Goal: Check status: Check status

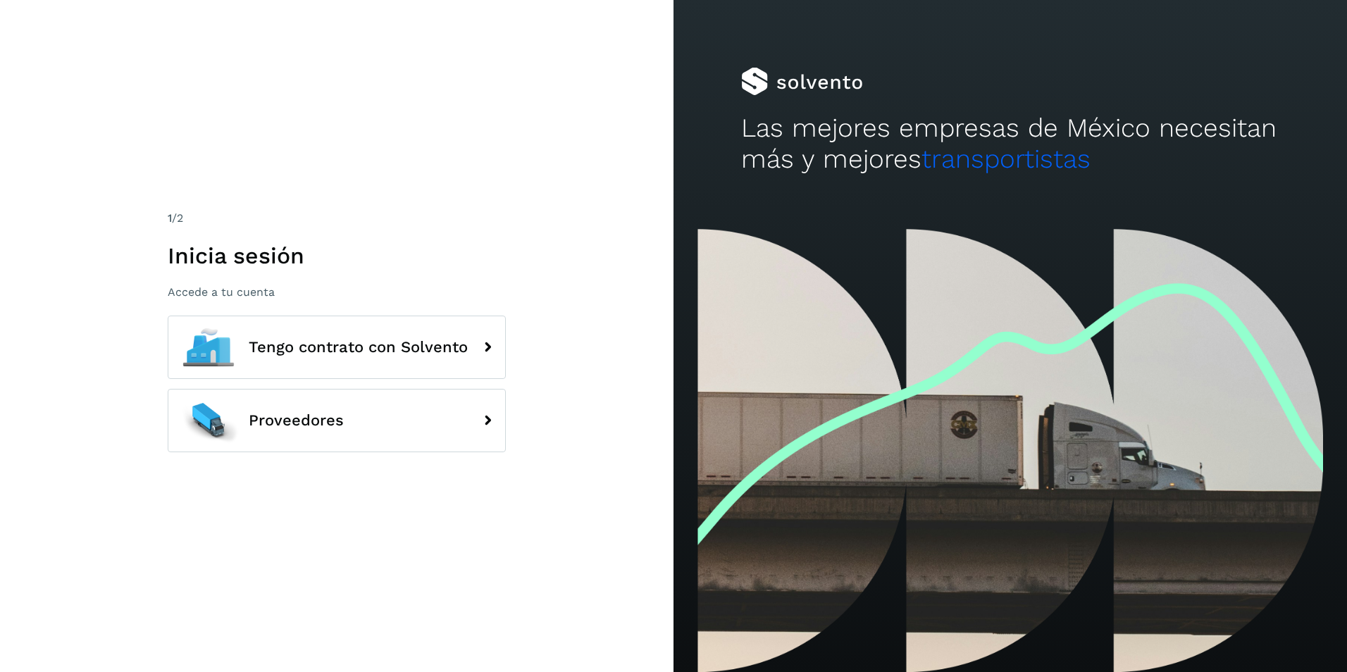
click at [659, 230] on div "1 /2 Inicia sesión Accede a tu cuenta Tengo contrato con Solvento Proveedores" at bounding box center [336, 336] width 673 height 672
click at [588, 230] on div "1 /2 Inicia sesión Accede a tu cuenta Tengo contrato con Solvento Proveedores" at bounding box center [336, 336] width 673 height 672
click at [534, 212] on div "1 /2 Inicia sesión Accede a tu cuenta Tengo contrato con Solvento Proveedores" at bounding box center [336, 336] width 673 height 672
click at [569, 335] on div "1 /2 Inicia sesión Accede a tu cuenta Tengo contrato con Solvento Proveedores" at bounding box center [336, 336] width 673 height 672
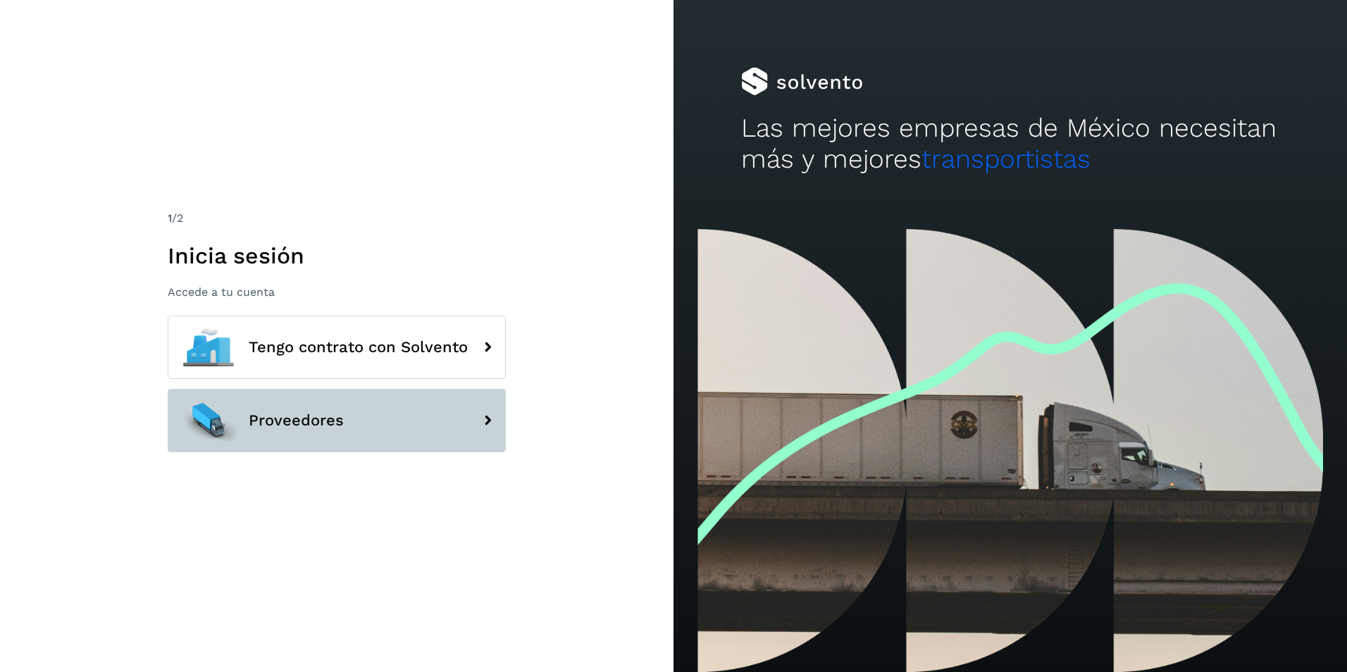
click at [361, 437] on button "Proveedores" at bounding box center [337, 420] width 338 height 63
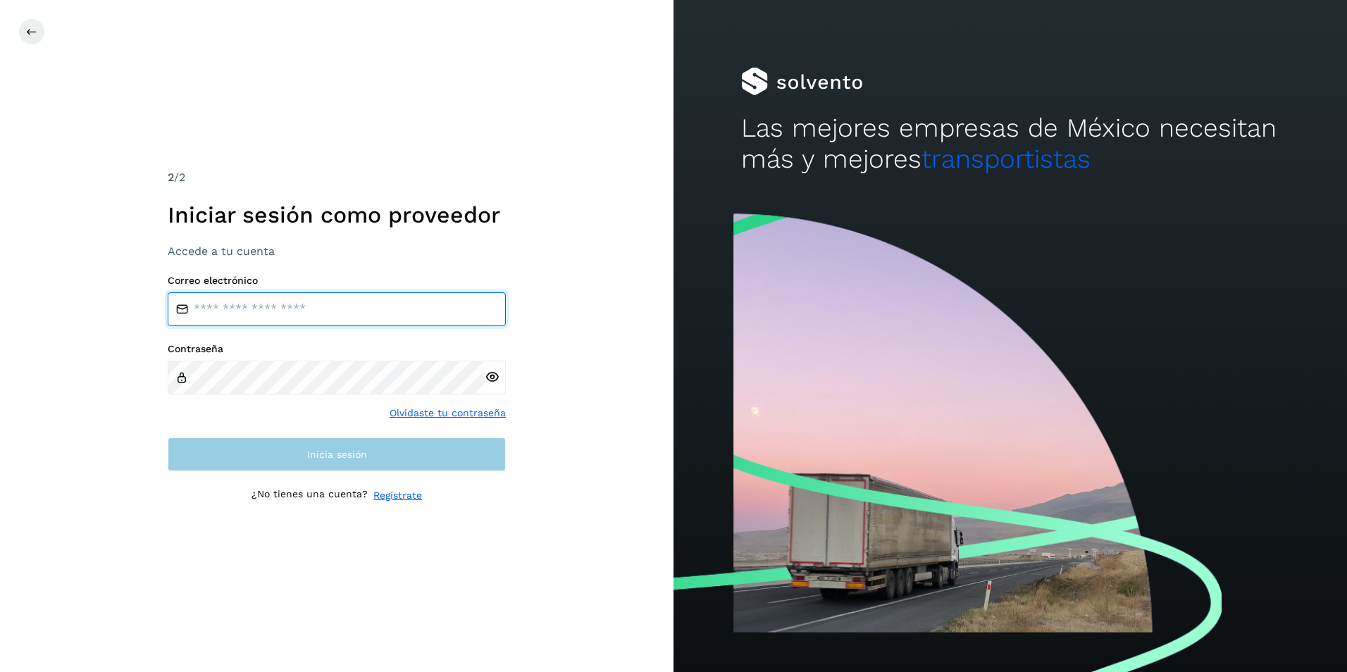
type input "**********"
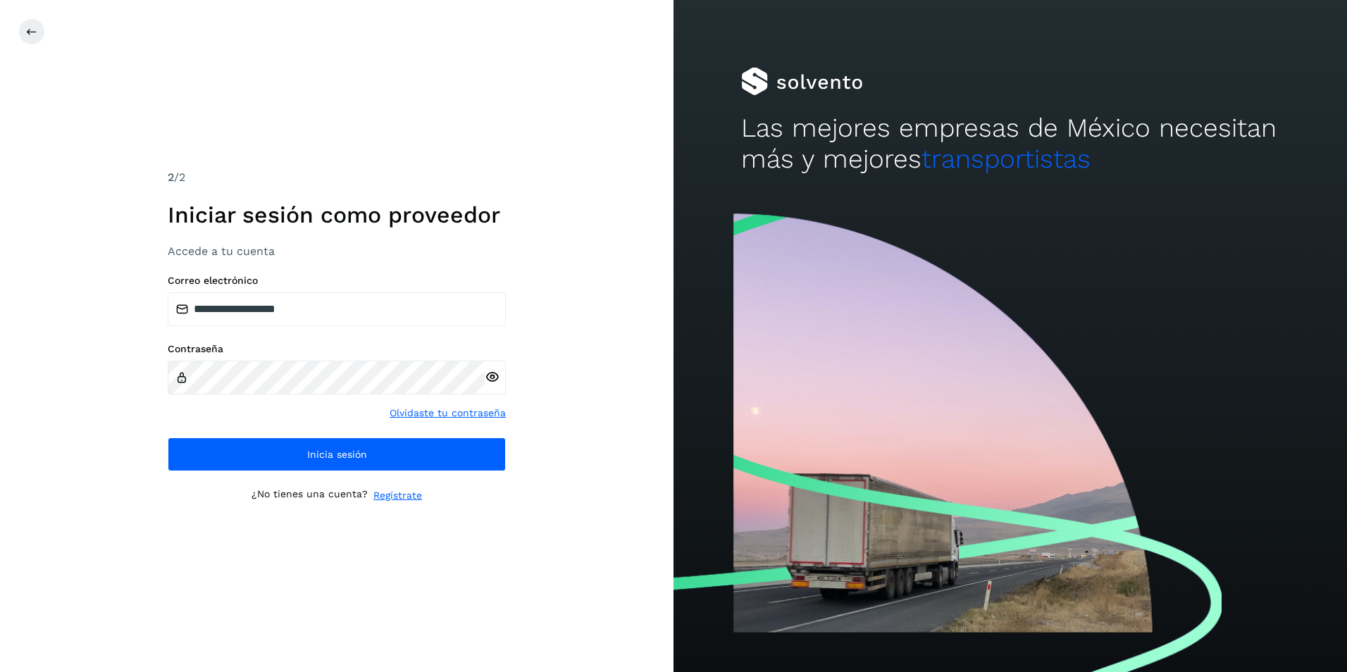
click at [619, 431] on div "**********" at bounding box center [336, 336] width 673 height 672
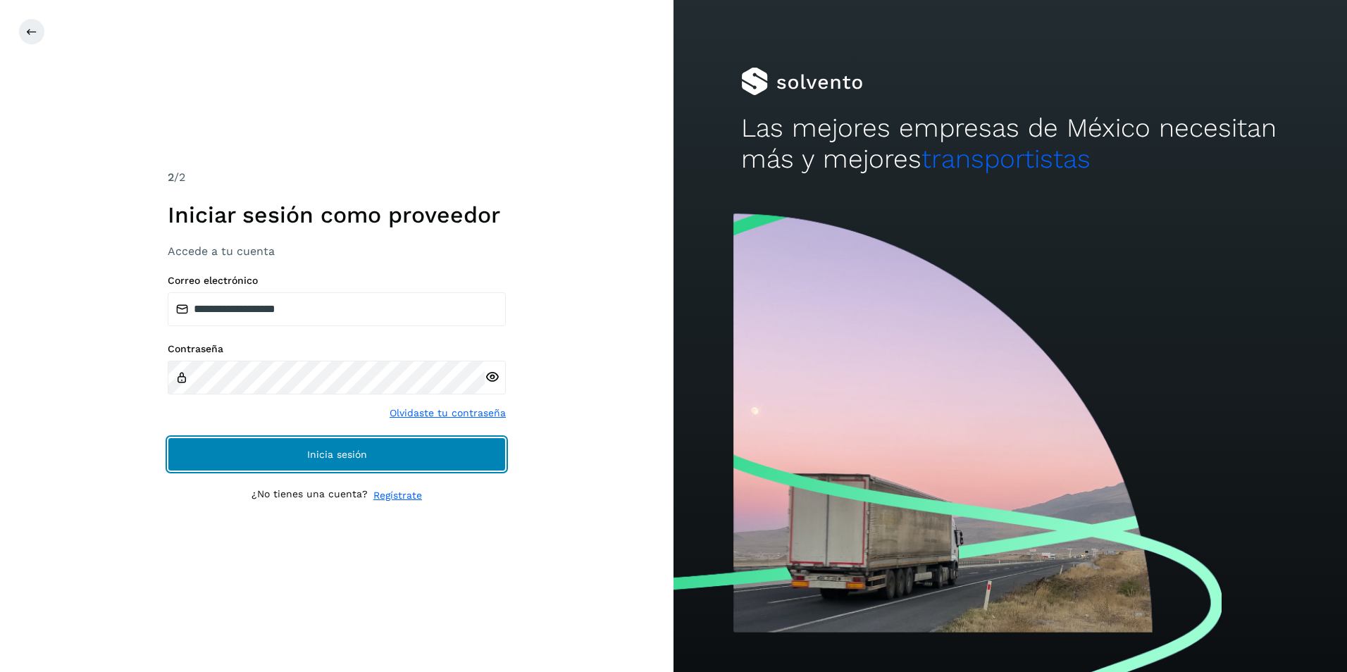
click at [363, 460] on button "Inicia sesión" at bounding box center [337, 454] width 338 height 34
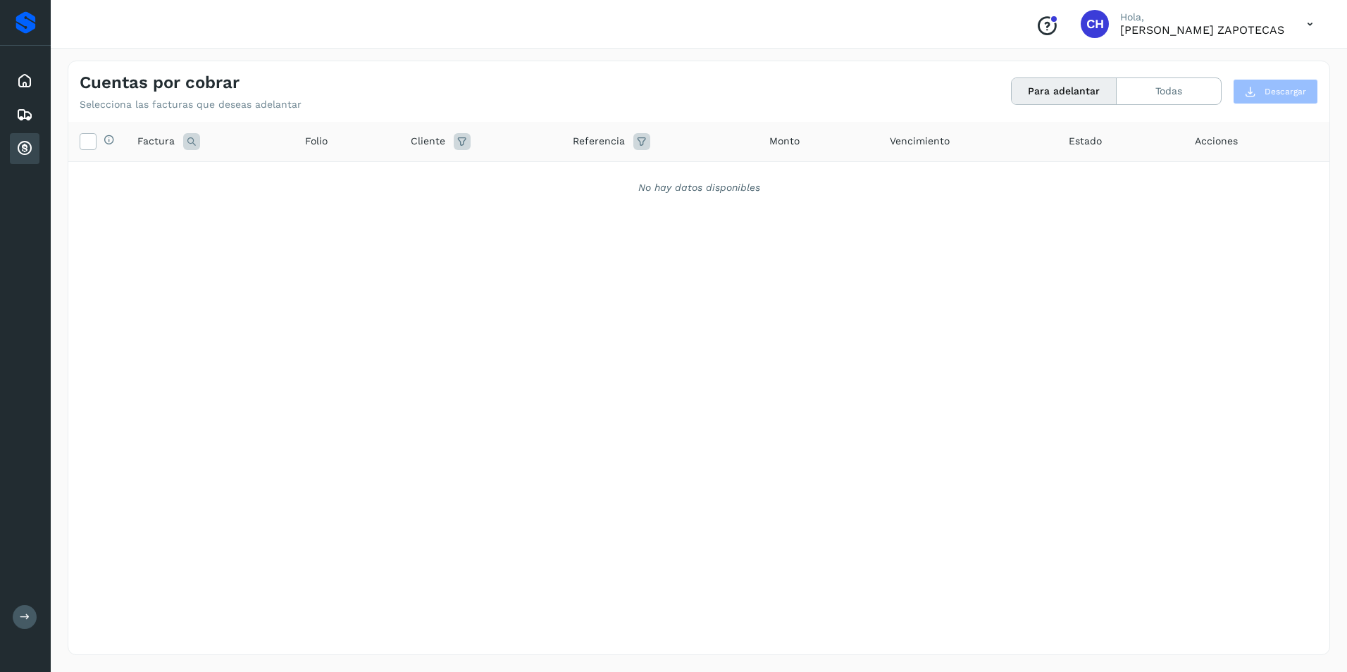
click at [25, 147] on icon at bounding box center [24, 148] width 17 height 17
click at [1164, 90] on button "Todas" at bounding box center [1169, 91] width 104 height 26
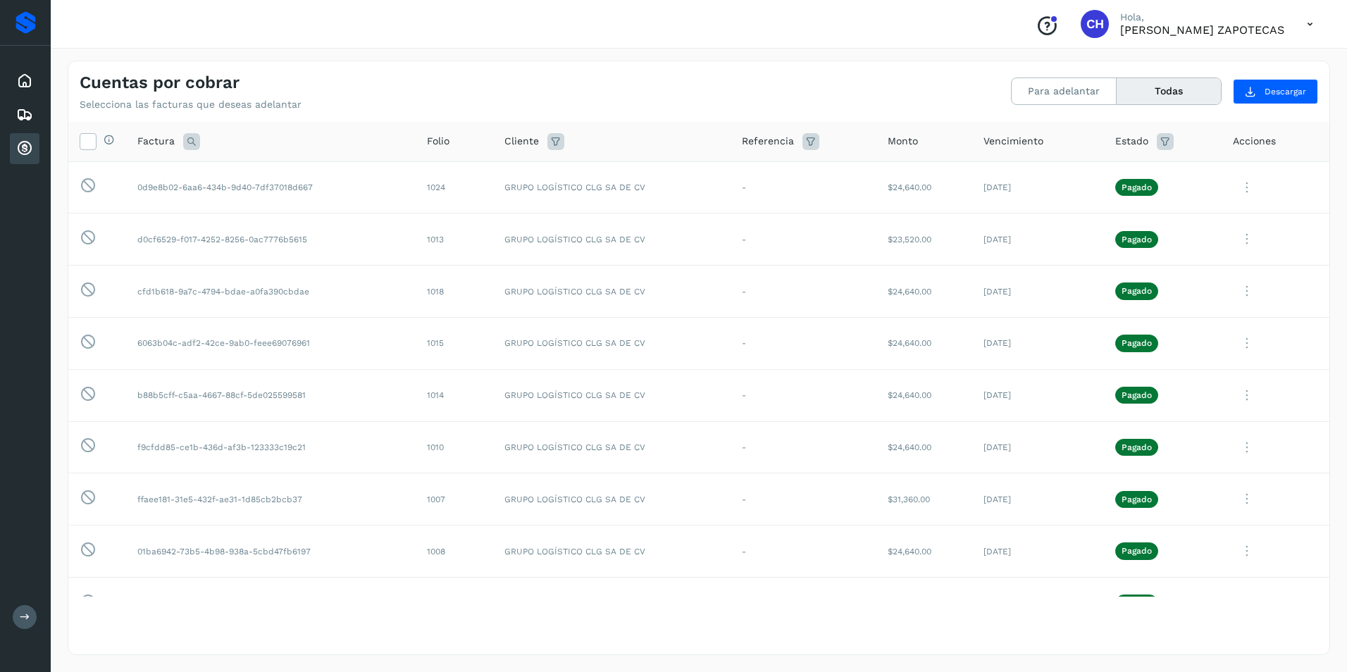
click at [27, 154] on icon at bounding box center [24, 148] width 17 height 17
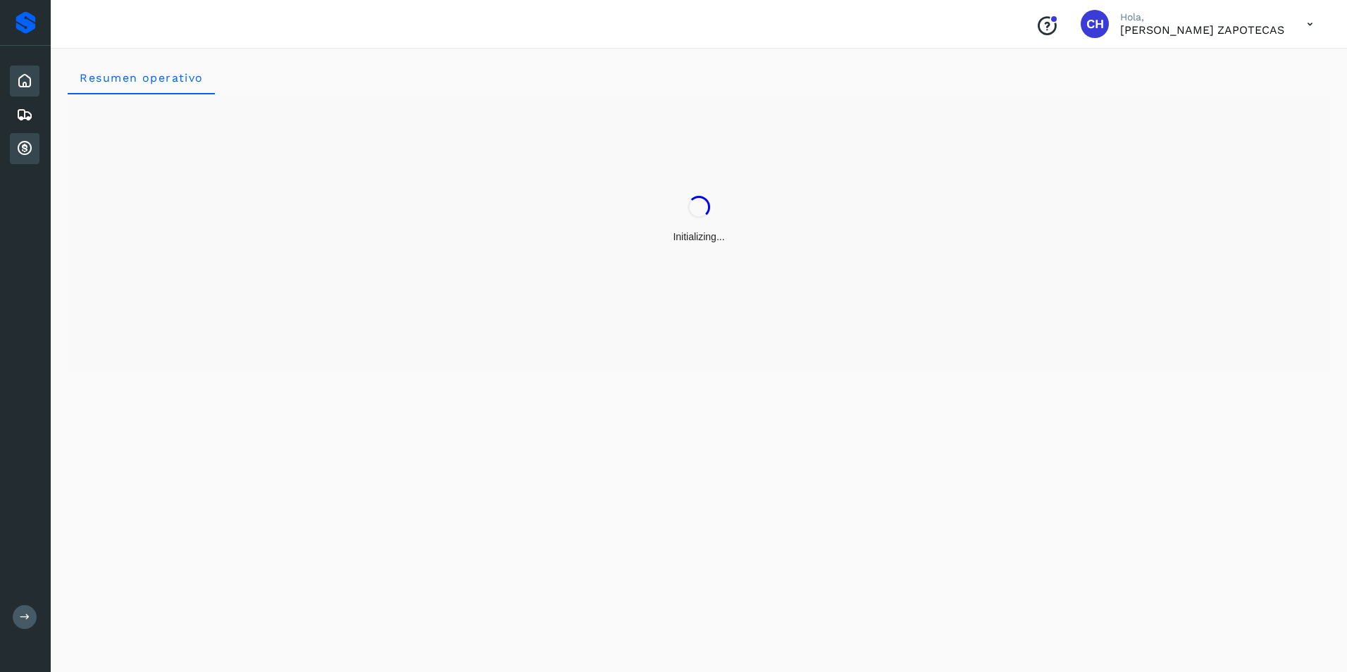
click at [21, 154] on icon at bounding box center [24, 148] width 17 height 17
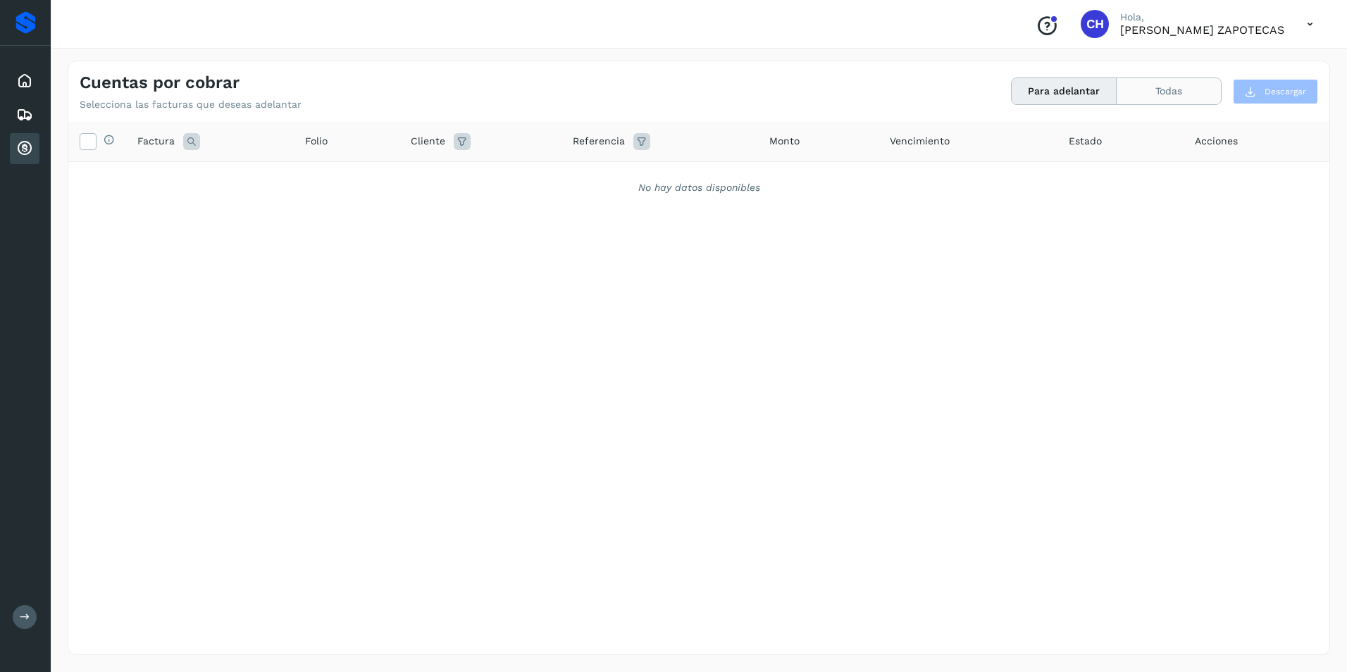
click at [1165, 90] on button "Todas" at bounding box center [1169, 91] width 104 height 26
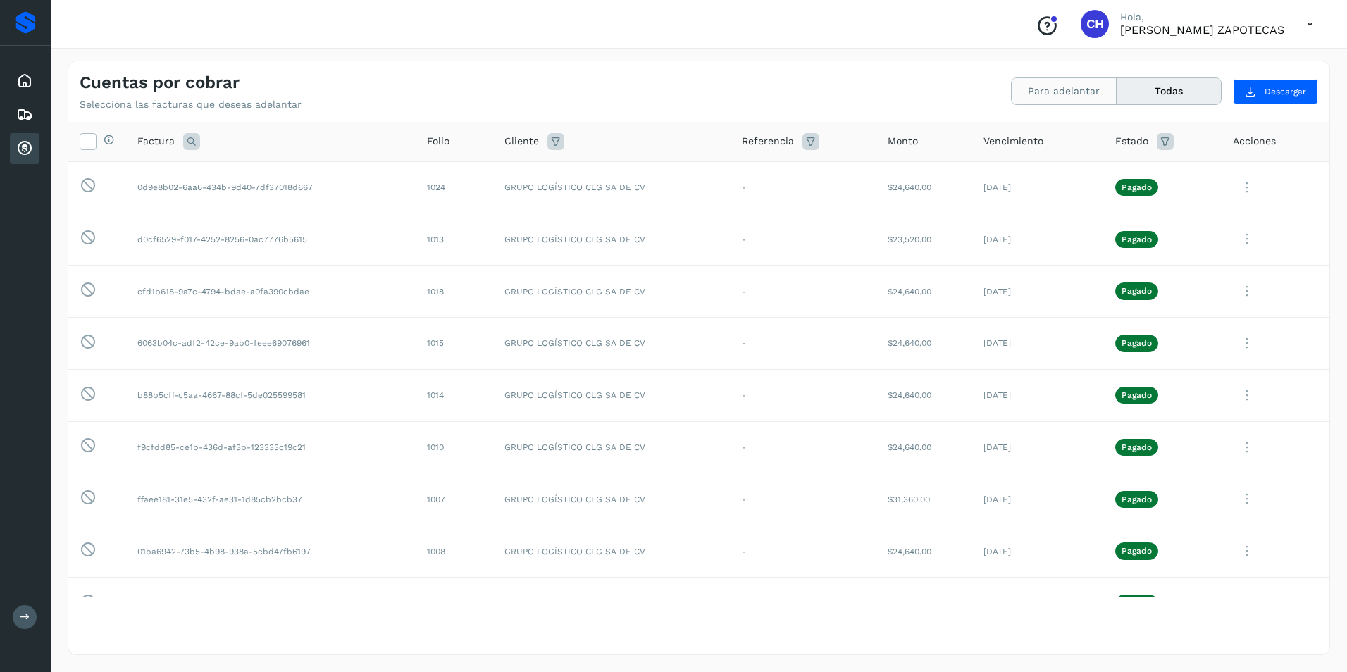
click at [1070, 96] on button "Para adelantar" at bounding box center [1064, 91] width 105 height 26
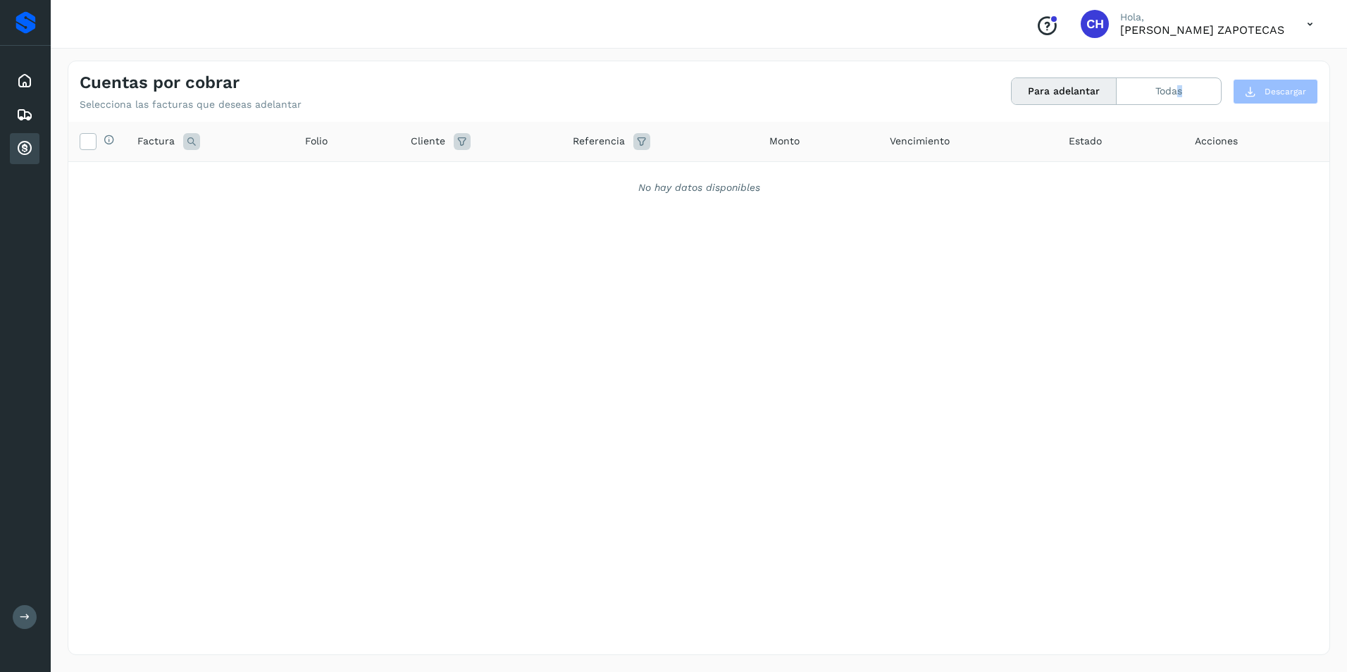
click at [1180, 108] on div "Cuentas por cobrar Selecciona las facturas que deseas adelantar Para adelantar …" at bounding box center [698, 85] width 1261 height 49
drag, startPoint x: 1180, startPoint y: 108, endPoint x: 1151, endPoint y: 97, distance: 31.0
click at [1151, 97] on button "Todas" at bounding box center [1169, 91] width 104 height 26
